Goal: Task Accomplishment & Management: Manage account settings

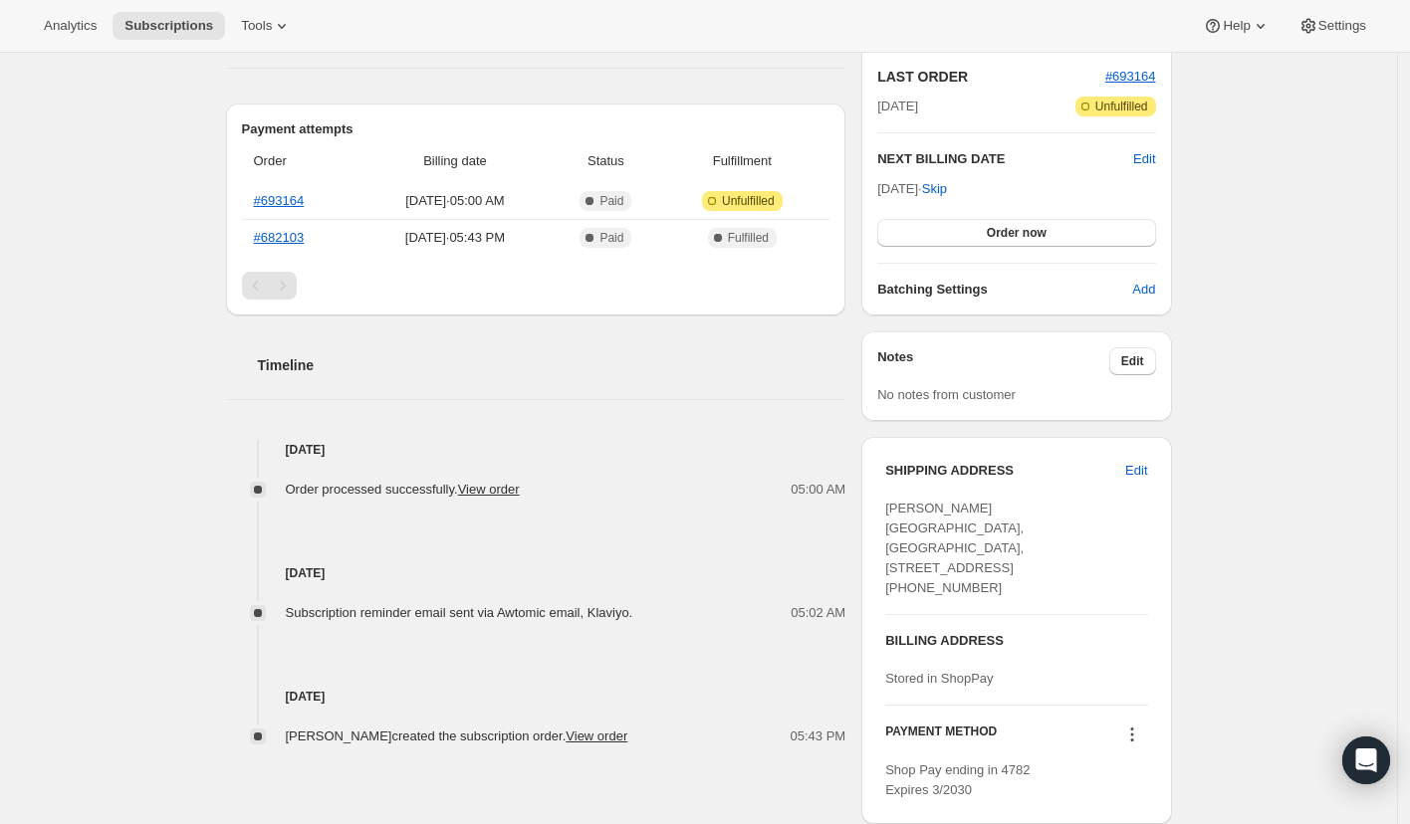
scroll to position [531, 0]
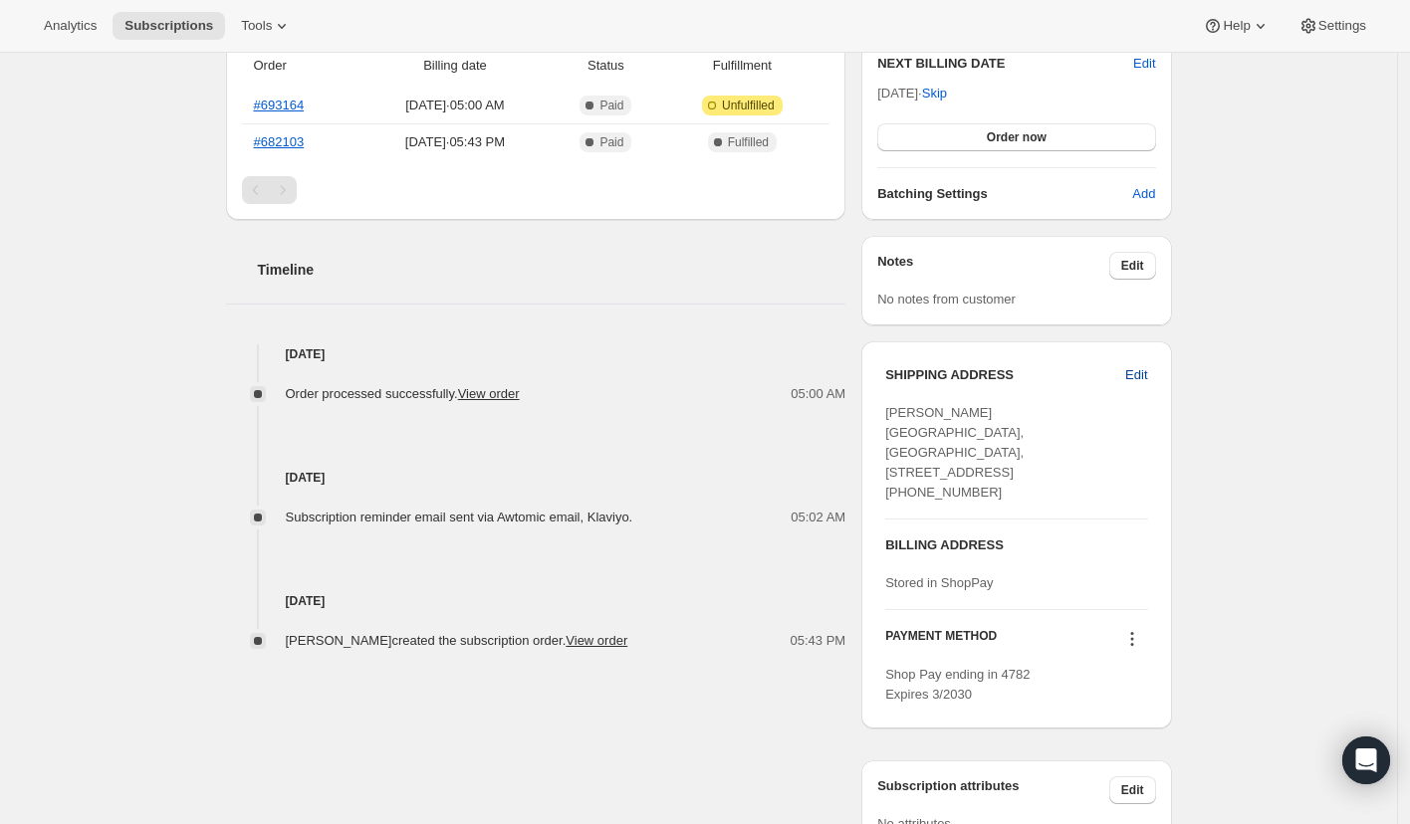
click at [1141, 376] on span "Edit" at bounding box center [1136, 375] width 22 height 20
select select "[GEOGRAPHIC_DATA]"
select select "ENG"
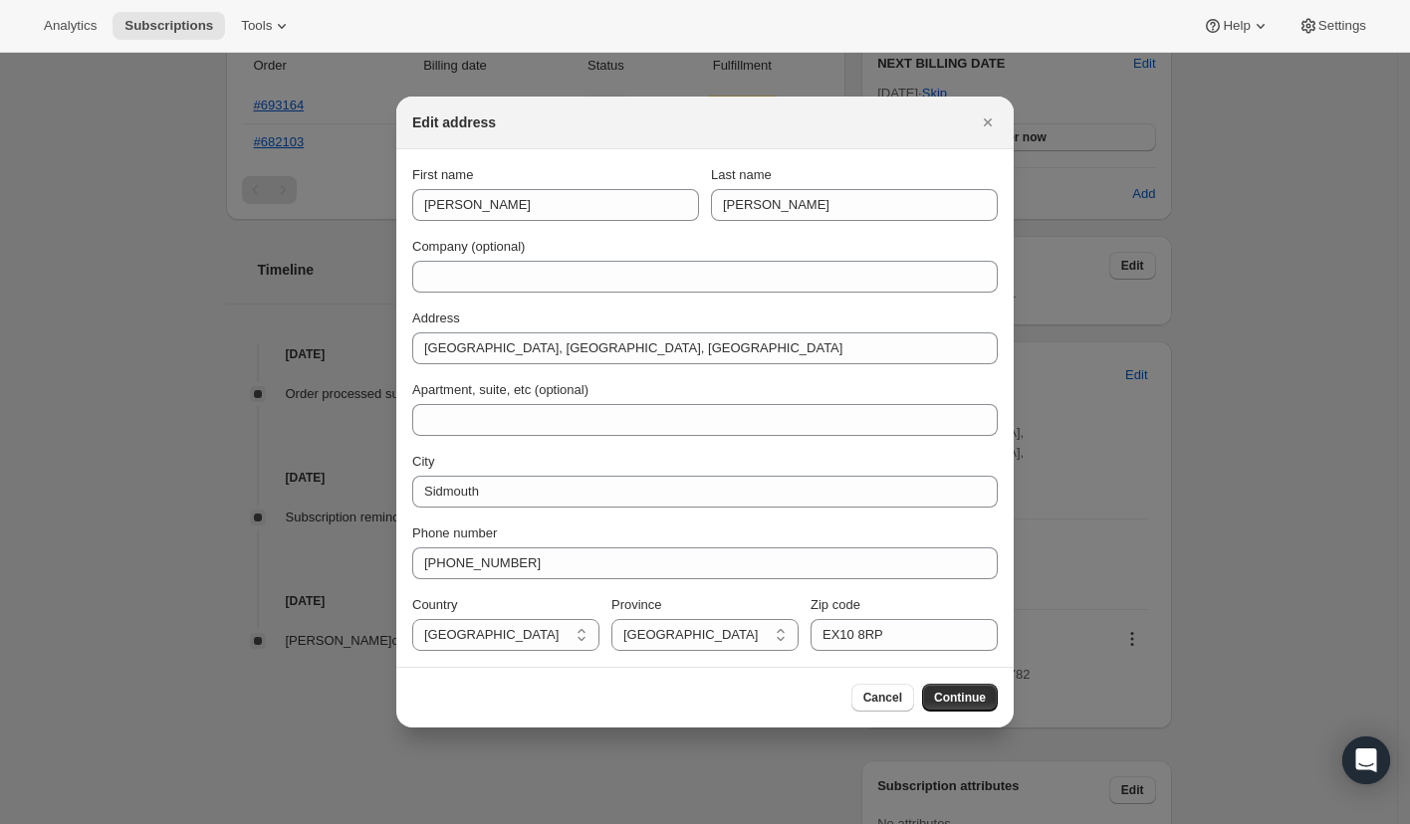
scroll to position [0, 0]
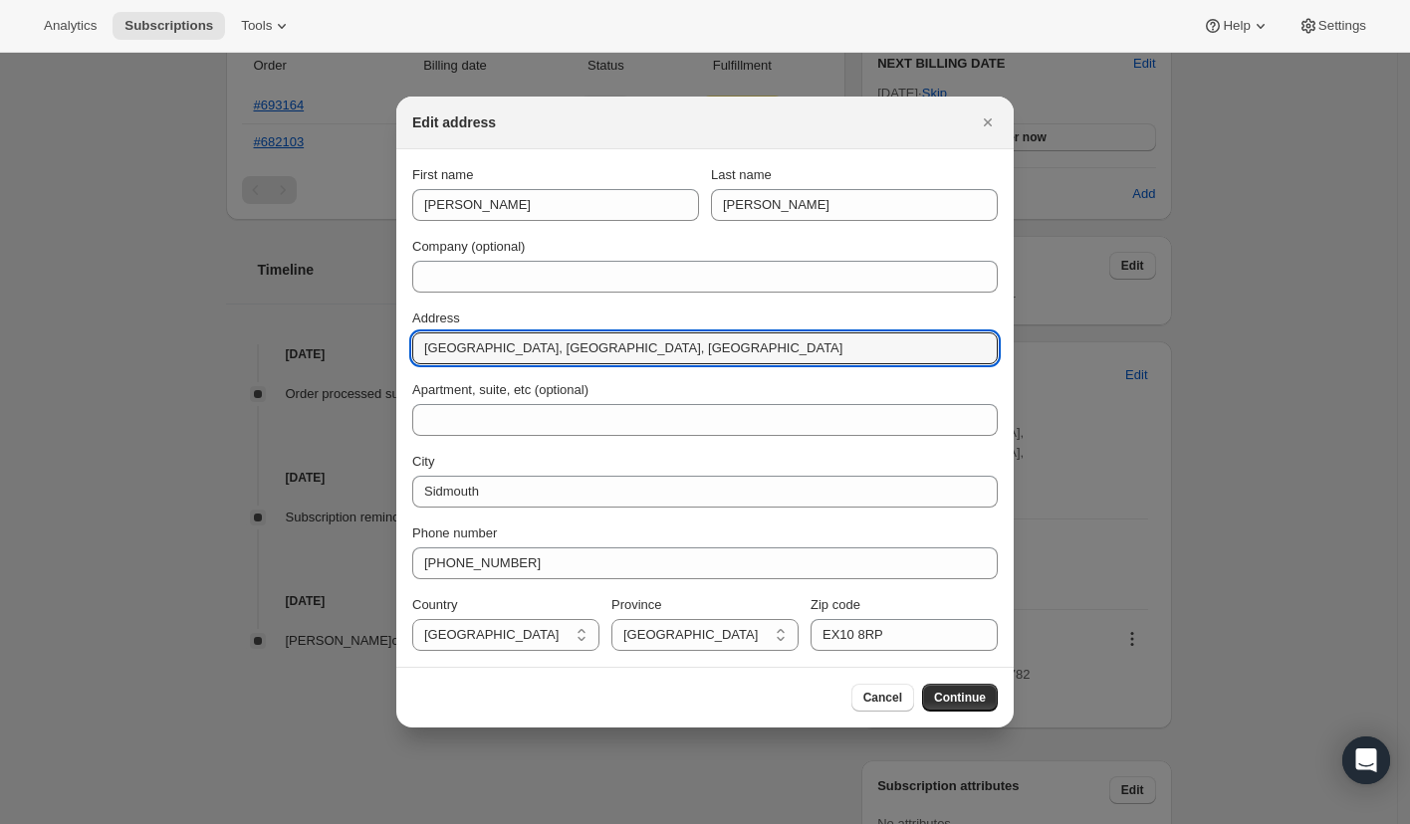
drag, startPoint x: 739, startPoint y: 348, endPoint x: 389, endPoint y: 352, distance: 349.4
paste input "247 [GEOGRAPHIC_DATA]"
type input "247 [GEOGRAPHIC_DATA]"
click at [401, 404] on section "First name [PERSON_NAME] name [PERSON_NAME] Company (optional) Address [STREET_…" at bounding box center [704, 408] width 617 height 518
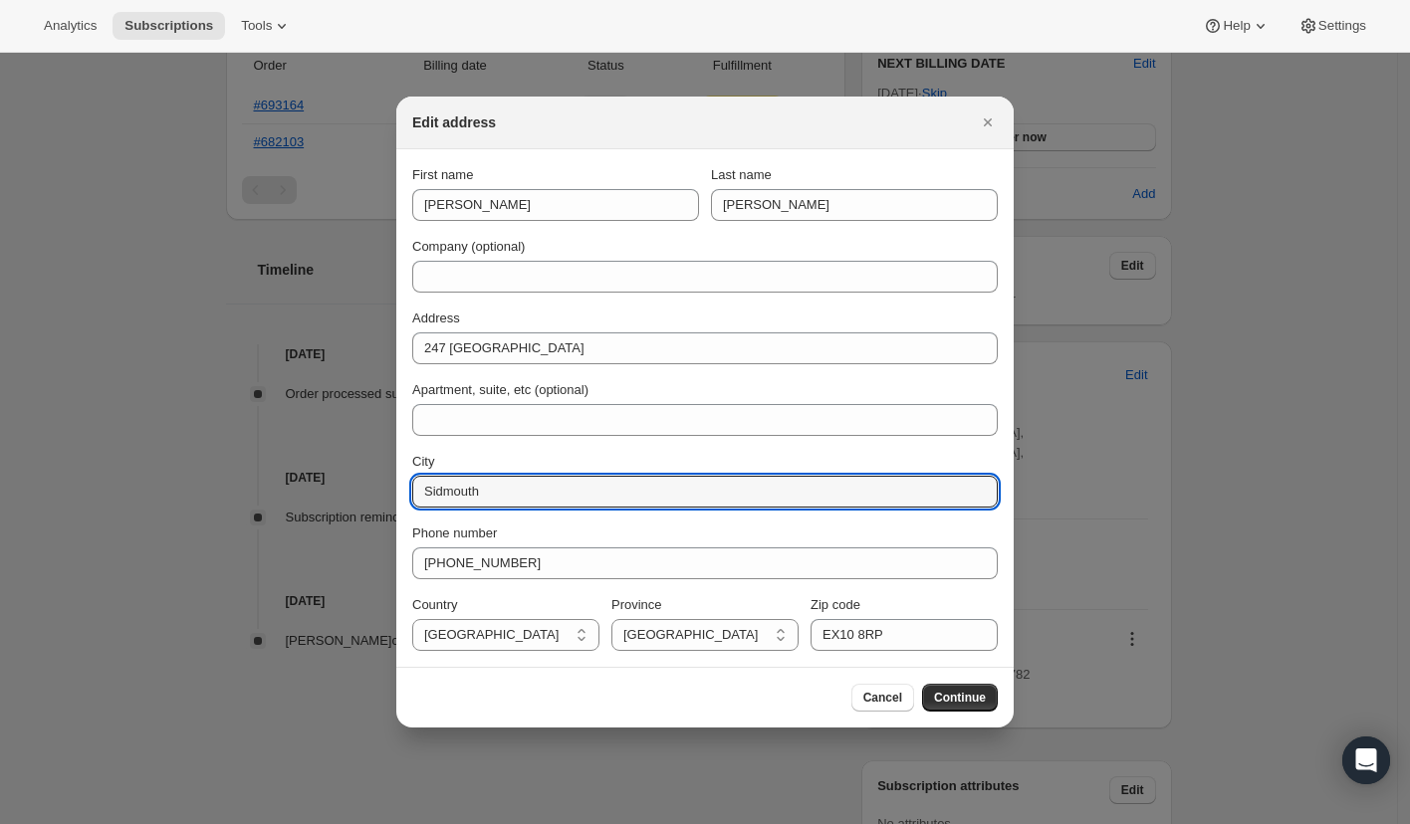
drag, startPoint x: 546, startPoint y: 499, endPoint x: 358, endPoint y: 493, distance: 188.2
paste input "ydenham"
type input "[GEOGRAPHIC_DATA]"
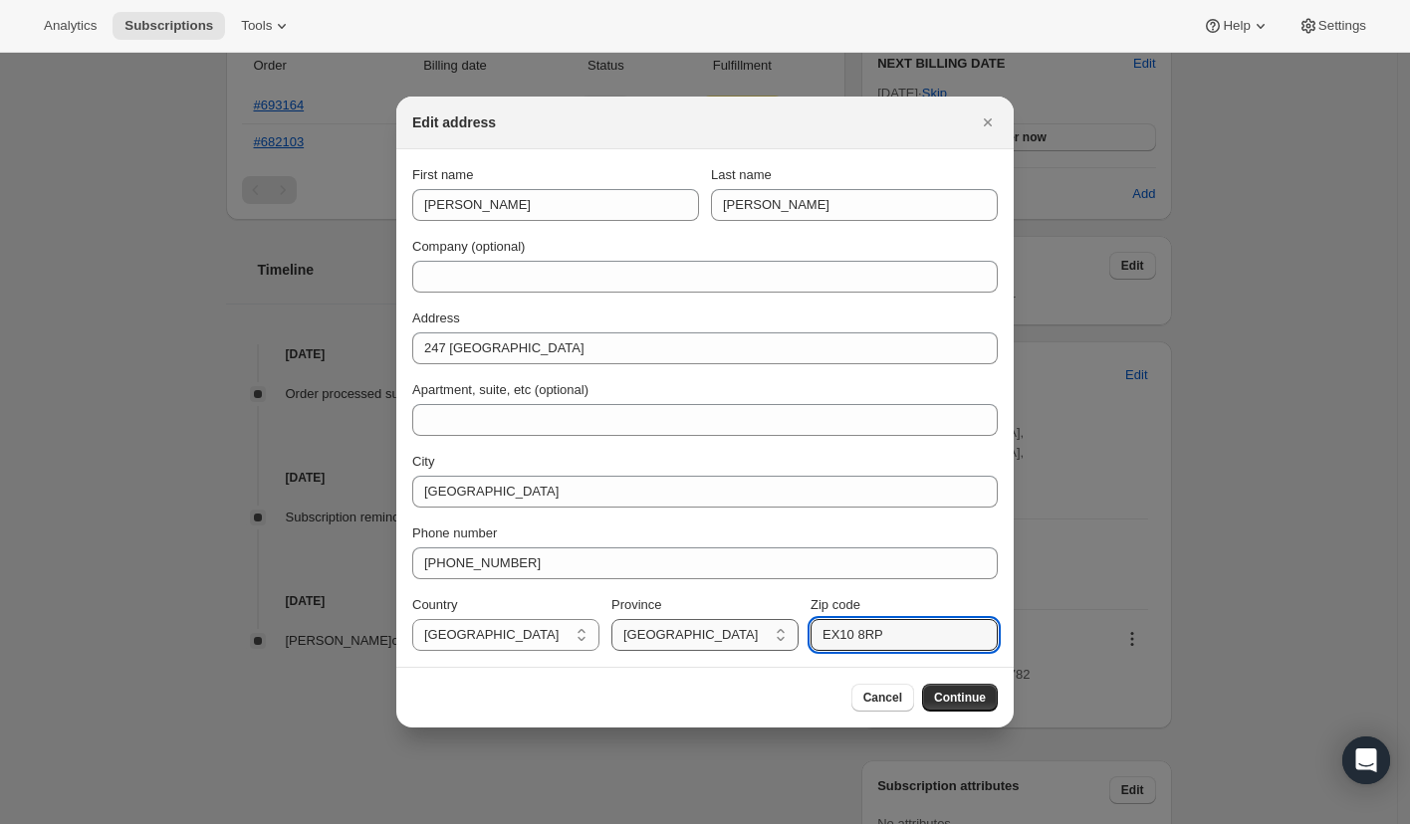
drag, startPoint x: 910, startPoint y: 635, endPoint x: 741, endPoint y: 635, distance: 169.2
click at [741, 635] on div "Country [GEOGRAPHIC_DATA] [GEOGRAPHIC_DATA] [GEOGRAPHIC_DATA] Province [DEMOGRA…" at bounding box center [704, 623] width 585 height 56
paste input "SE26 4QD"
type input "SE26 4QD"
click at [508, 677] on div "Cancel Continue" at bounding box center [704, 697] width 617 height 61
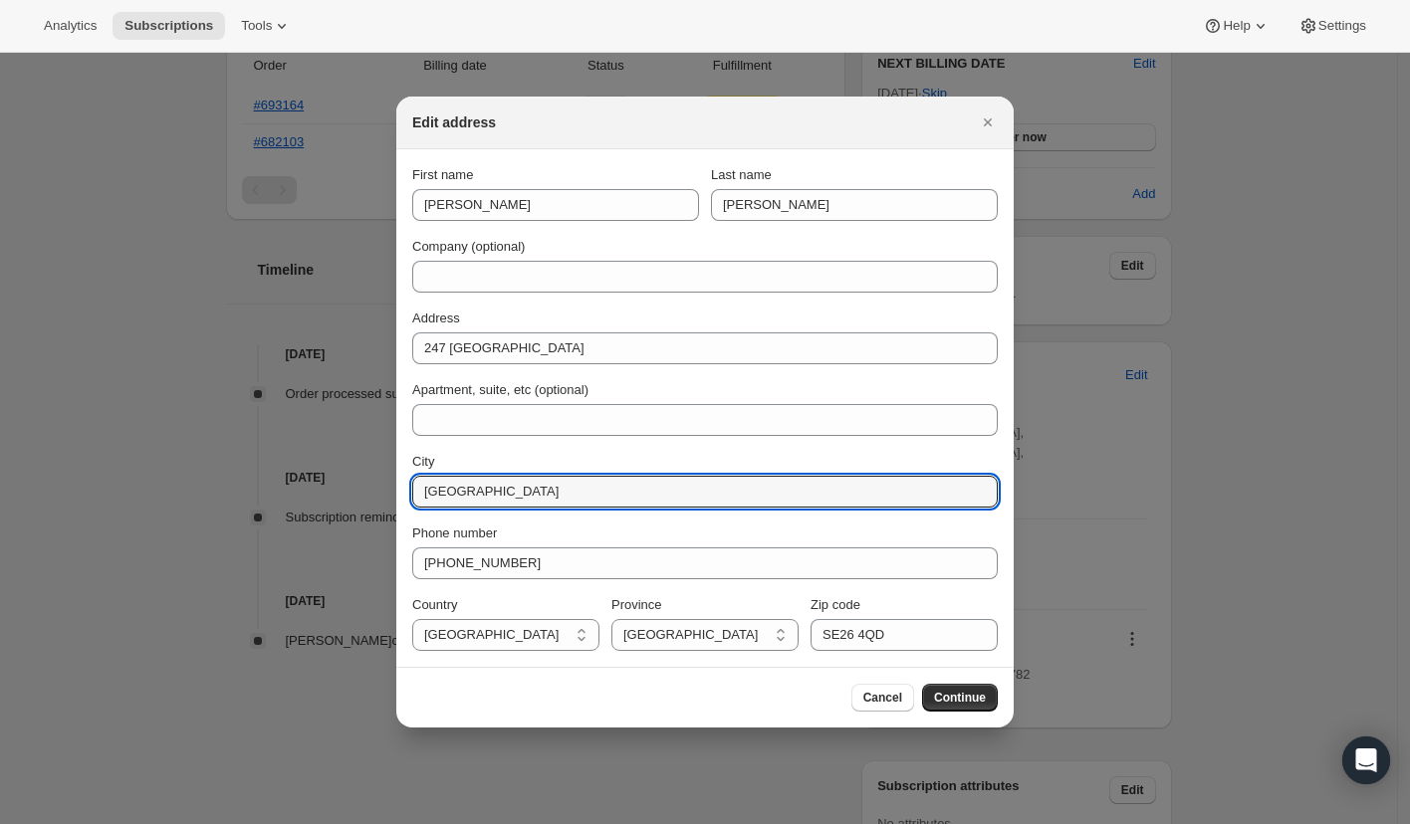
drag, startPoint x: 519, startPoint y: 499, endPoint x: 399, endPoint y: 498, distance: 119.5
click at [399, 498] on section "First name [PERSON_NAME] name [PERSON_NAME] Company (optional) Address [STREET_…" at bounding box center [704, 408] width 617 height 518
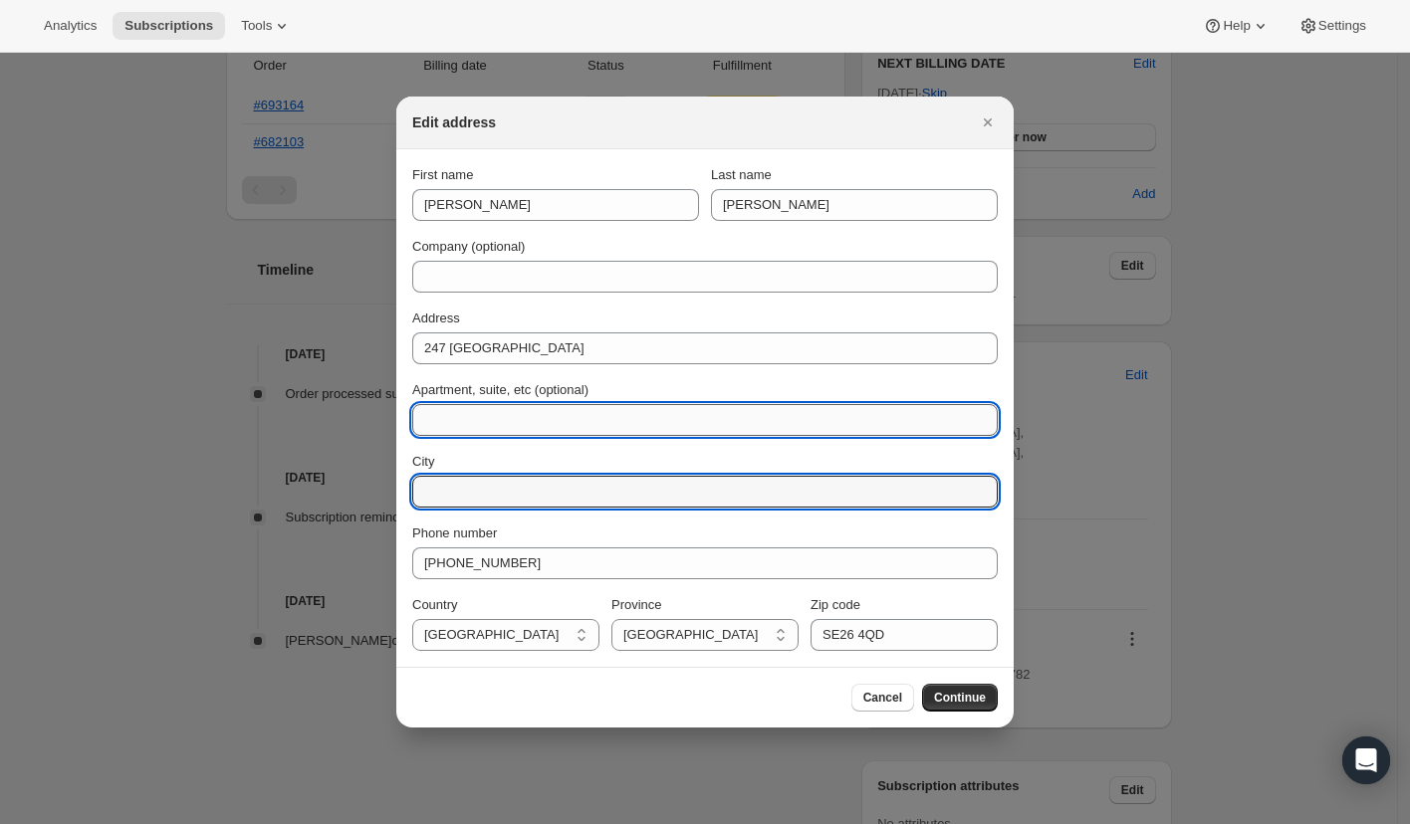
click at [508, 415] on input "Apartment, suite, etc (optional)" at bounding box center [704, 420] width 585 height 32
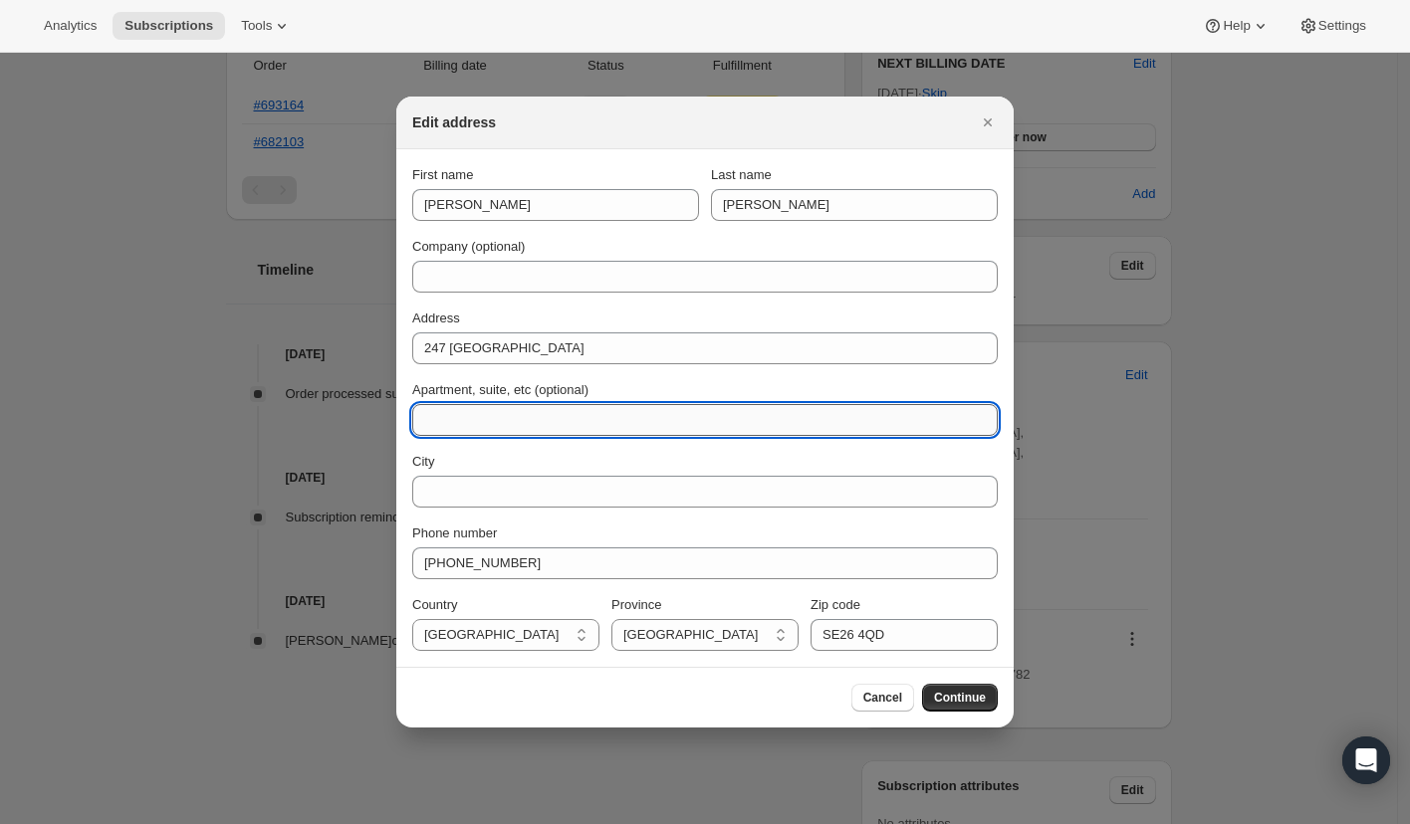
paste input "[GEOGRAPHIC_DATA]"
type input "[GEOGRAPHIC_DATA]"
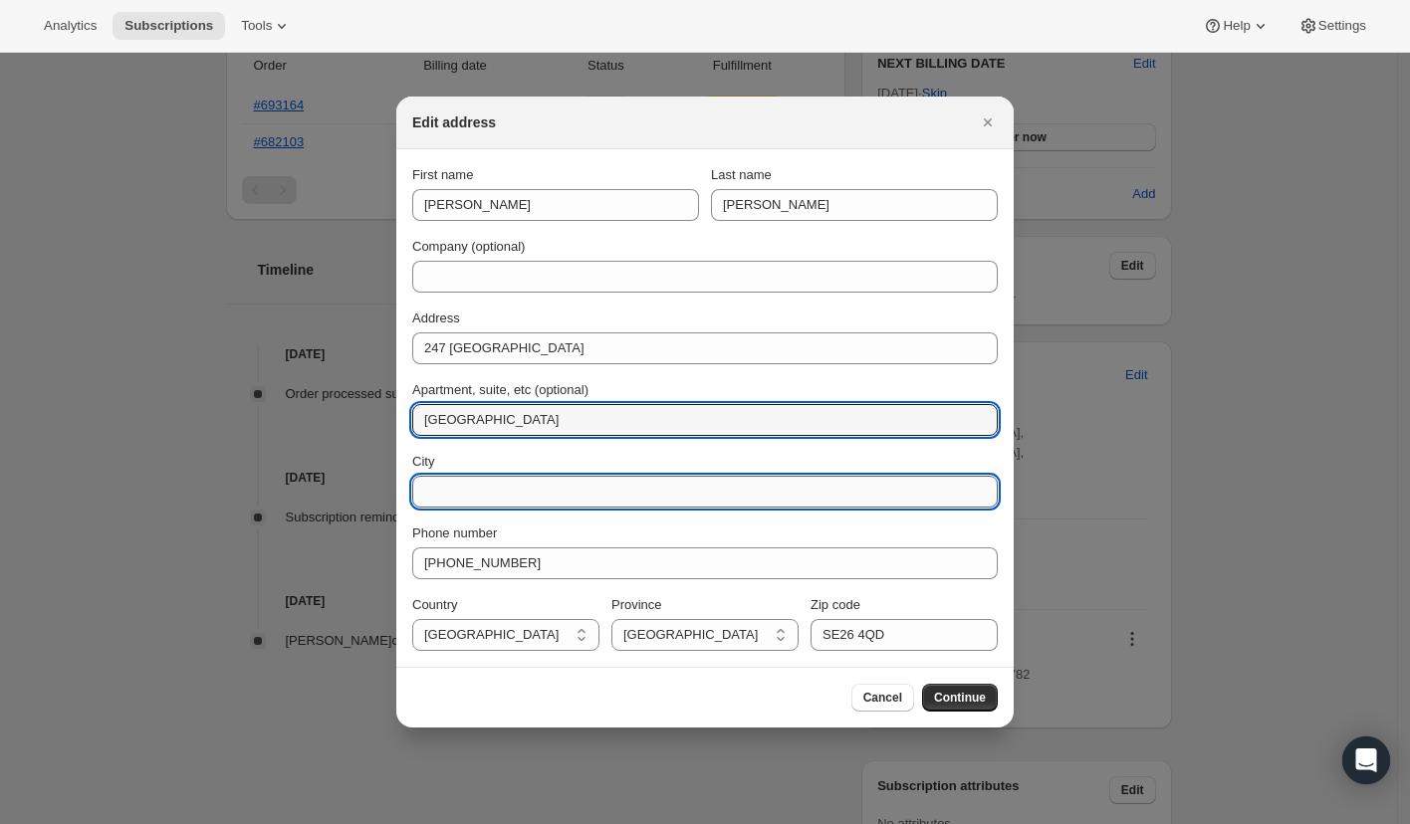
click at [434, 492] on input "City" at bounding box center [704, 492] width 585 height 32
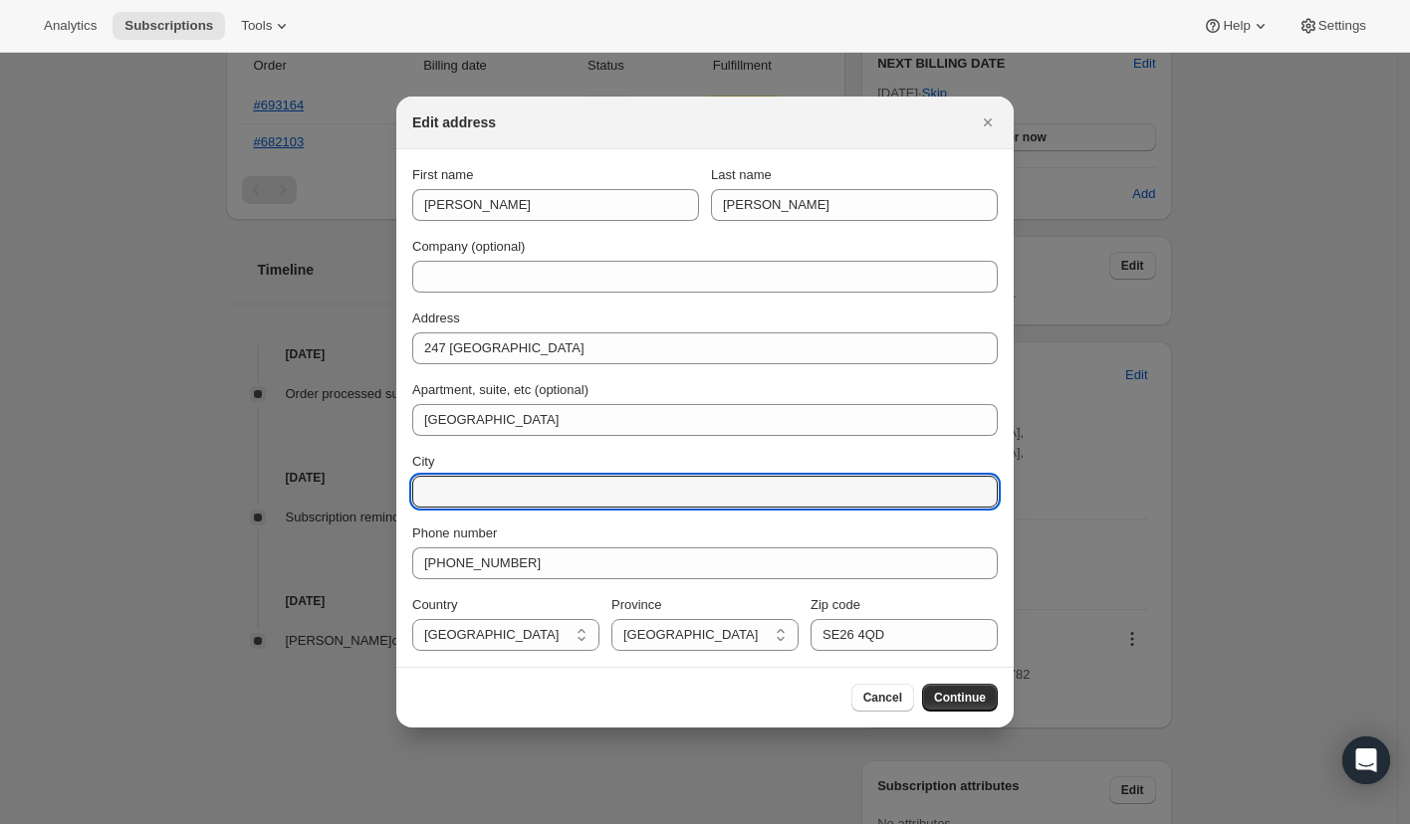
paste input "[GEOGRAPHIC_DATA]"
type input "[GEOGRAPHIC_DATA]"
click at [432, 686] on div "Cancel Continue" at bounding box center [704, 698] width 585 height 28
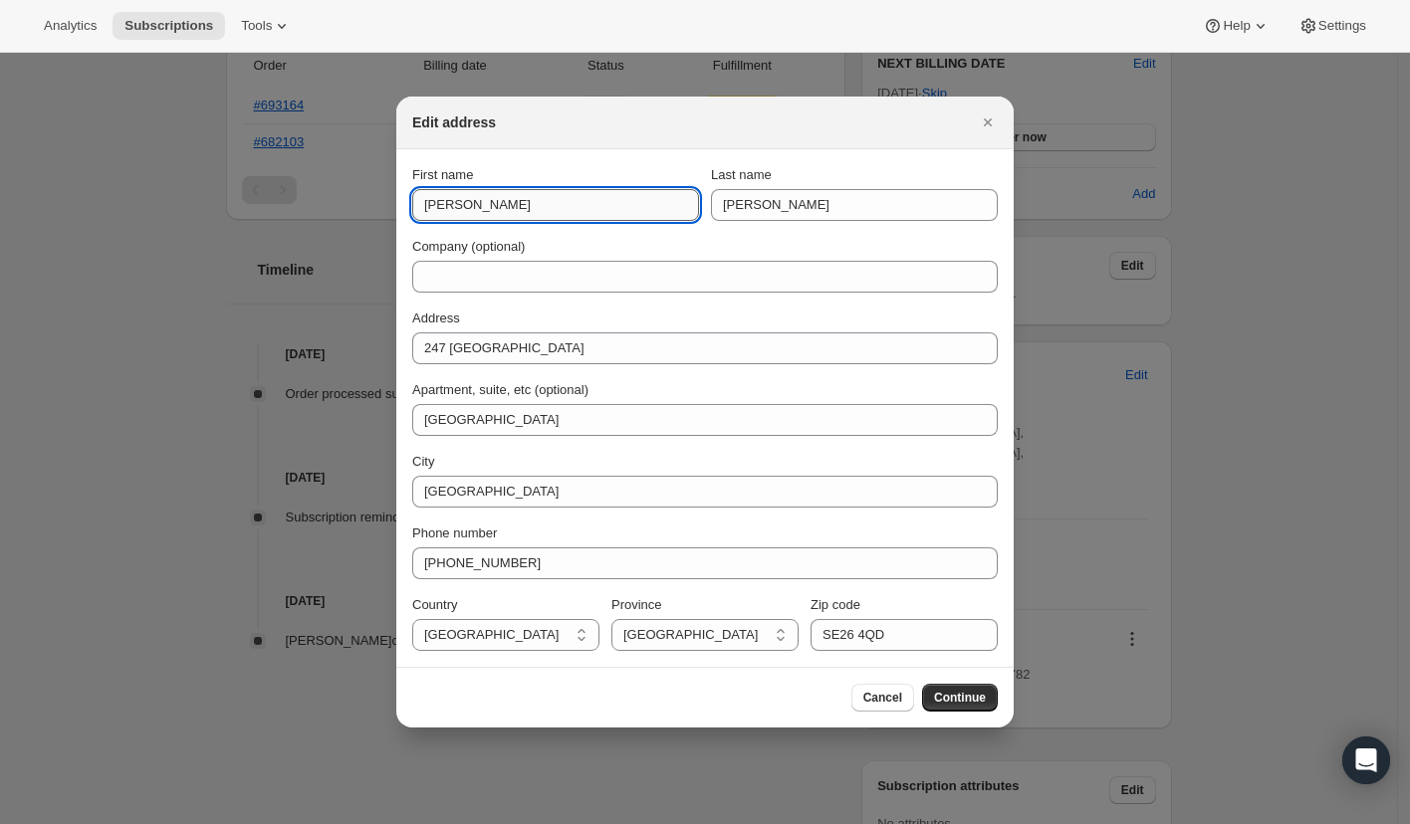
click at [524, 207] on input "[PERSON_NAME]" at bounding box center [555, 205] width 287 height 32
drag, startPoint x: 495, startPoint y: 202, endPoint x: 411, endPoint y: 195, distance: 83.9
click at [412, 195] on input "[PERSON_NAME]" at bounding box center [555, 205] width 287 height 32
type input "[PERSON_NAME]"
click at [467, 693] on div "Cancel Continue" at bounding box center [704, 698] width 585 height 28
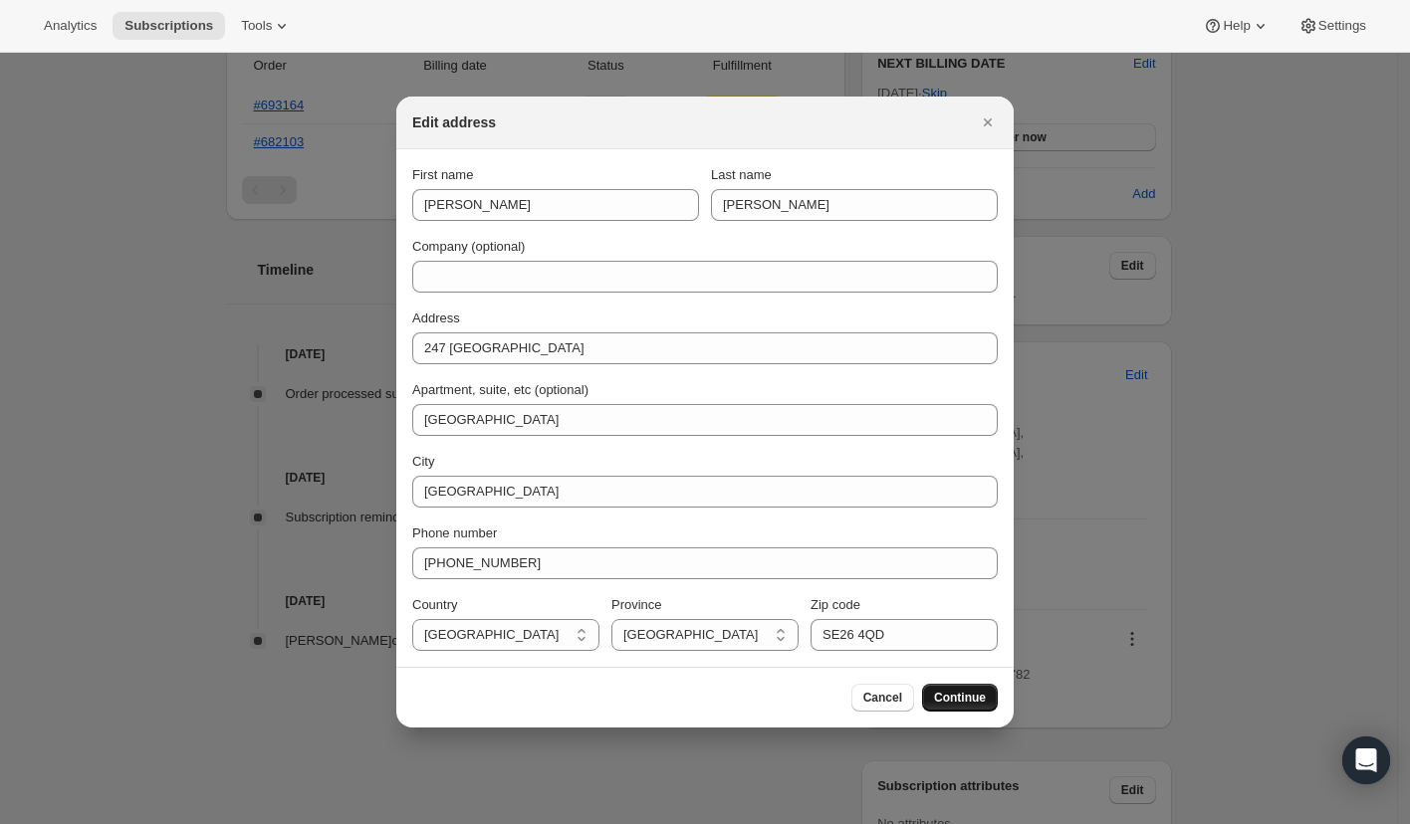
click at [962, 691] on span "Continue" at bounding box center [960, 698] width 52 height 16
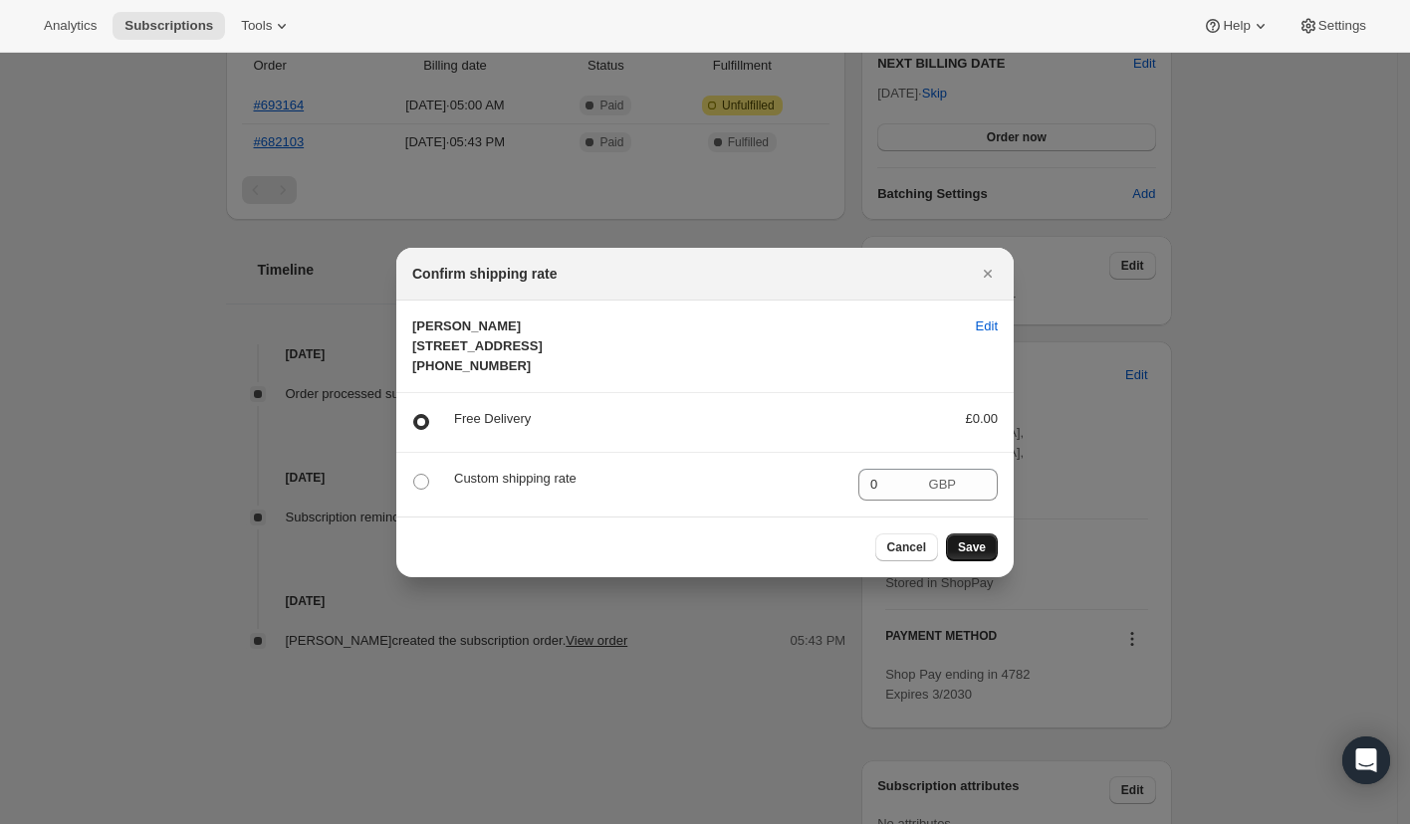
click at [968, 555] on span "Save" at bounding box center [972, 548] width 28 height 16
